Goal: Navigation & Orientation: Find specific page/section

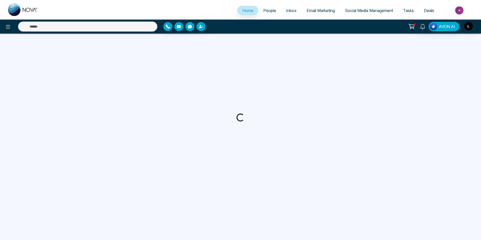
select select "*"
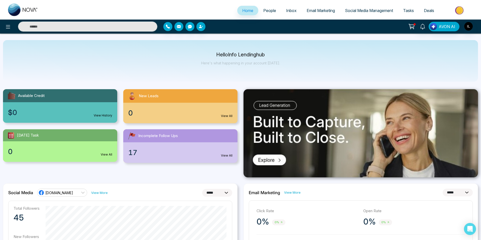
click at [265, 12] on span "People" at bounding box center [269, 10] width 13 height 5
